Goal: Transaction & Acquisition: Purchase product/service

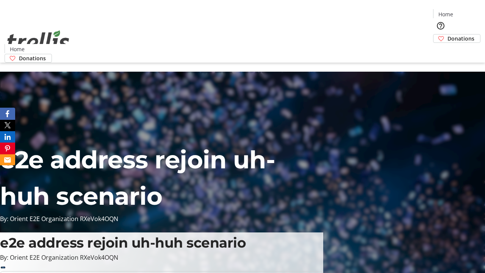
click at [447, 34] on span "Donations" at bounding box center [460, 38] width 27 height 8
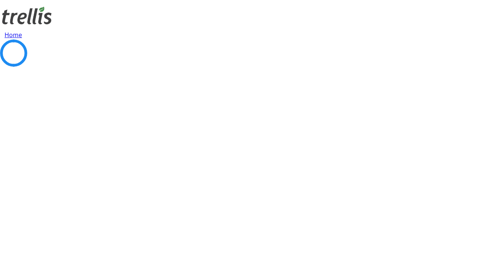
select select "CA"
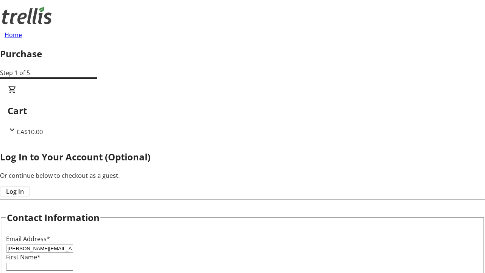
type input "[PERSON_NAME][EMAIL_ADDRESS][DOMAIN_NAME]"
type input "[PERSON_NAME]"
type input "[STREET_ADDRESS][PERSON_NAME]"
type input "Kelowna"
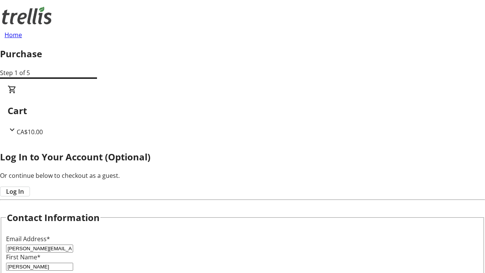
select select "BC"
type input "Kelowna"
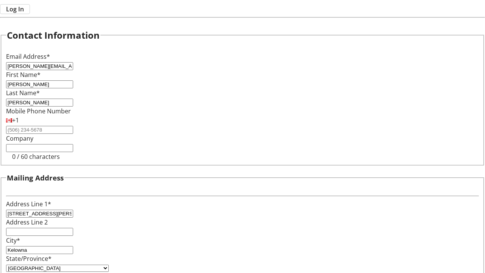
type input "V1Y 0C2"
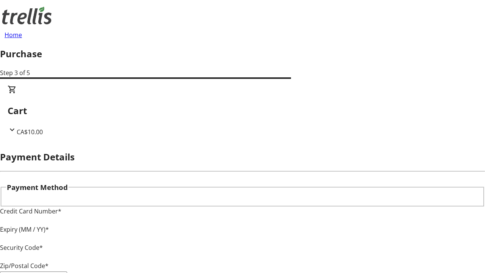
type input "V1Y 0C2"
